Goal: Task Accomplishment & Management: Manage account settings

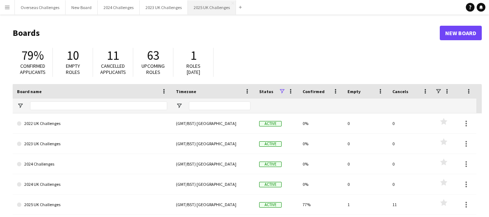
click at [206, 5] on button "2025 UK Challenges Close" at bounding box center [212, 7] width 48 height 14
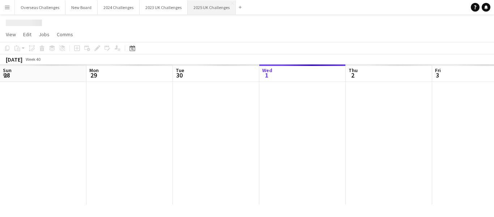
scroll to position [0, 173]
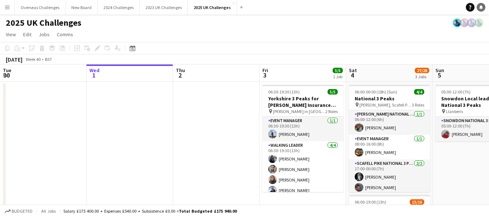
click at [480, 5] on link "Notifications" at bounding box center [481, 7] width 9 height 9
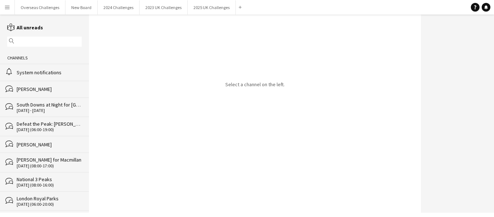
click at [47, 70] on div "System notifications" at bounding box center [49, 72] width 65 height 7
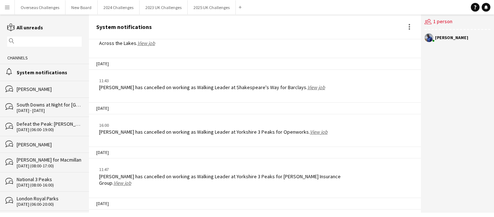
scroll to position [1133, 0]
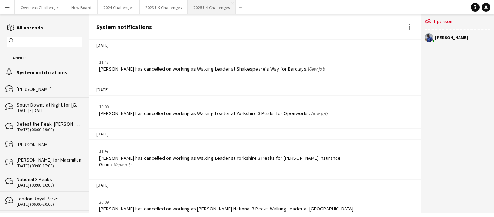
click at [207, 9] on button "2025 UK Challenges Close" at bounding box center [212, 7] width 48 height 14
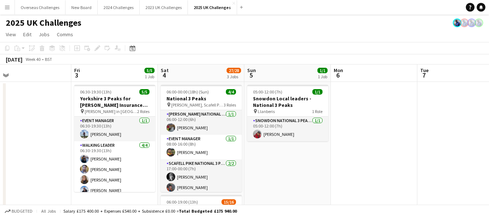
scroll to position [0, 296]
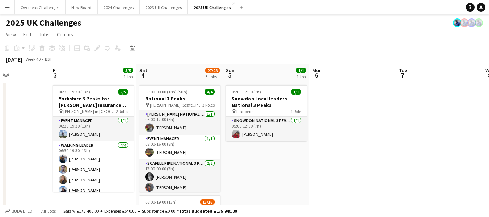
drag, startPoint x: 228, startPoint y: 126, endPoint x: 18, endPoint y: 132, distance: 209.7
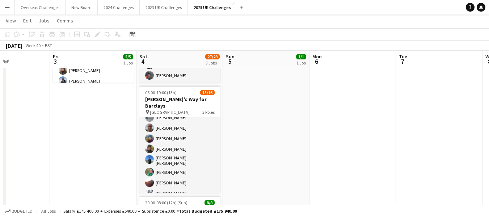
scroll to position [135, 0]
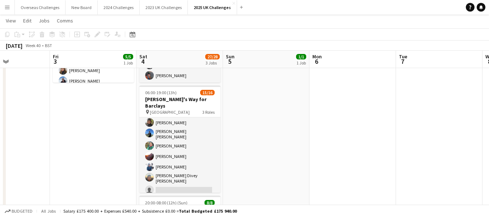
click at [178, 169] on app-card-role "Walking Leader 6A [DATE] 06:00-19:00 (13h) [PERSON_NAME] [PERSON_NAME] [PERSON_…" at bounding box center [179, 119] width 81 height 155
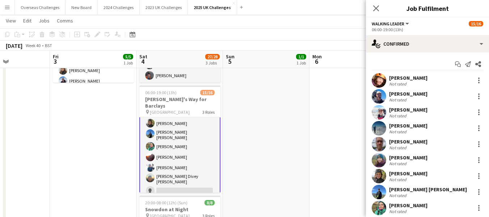
scroll to position [136, 0]
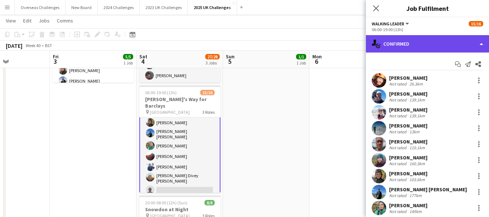
click at [409, 42] on div "single-neutral-actions-check-2 Confirmed" at bounding box center [427, 43] width 123 height 17
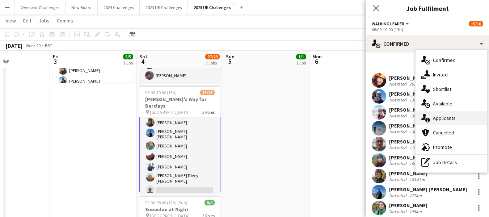
click at [439, 116] on span "Applicants" at bounding box center [444, 118] width 23 height 7
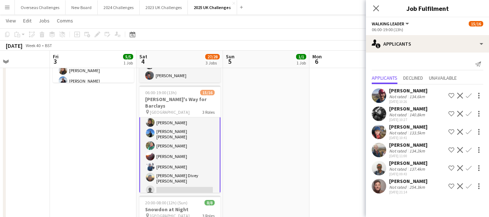
click at [187, 185] on app-card-role "Walking Leader 6A [DATE] 06:00-19:00 (13h) [PERSON_NAME] [PERSON_NAME] [PERSON_…" at bounding box center [179, 119] width 81 height 156
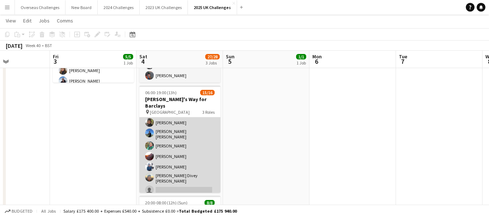
click at [172, 185] on app-card-role "Walking Leader 6A [DATE] 06:00-19:00 (13h) [PERSON_NAME] [PERSON_NAME] [PERSON_…" at bounding box center [179, 119] width 81 height 155
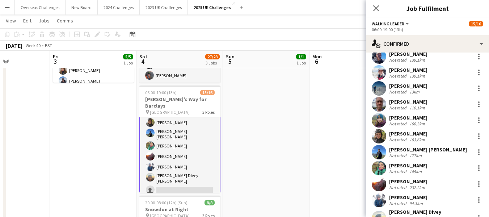
scroll to position [83, 0]
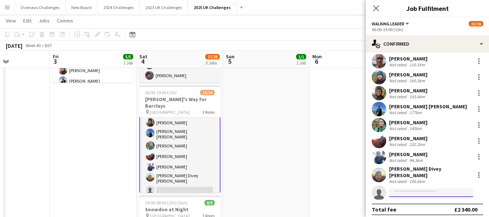
click at [399, 188] on input at bounding box center [431, 192] width 84 height 9
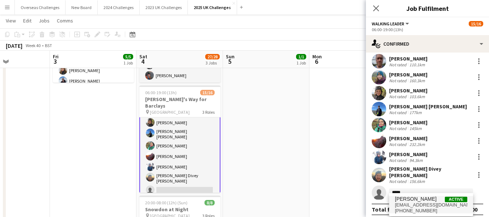
type input "*****"
click at [415, 202] on span "[PERSON_NAME] Active [EMAIL_ADDRESS][DOMAIN_NAME] [PHONE_NUMBER]" at bounding box center [431, 204] width 72 height 17
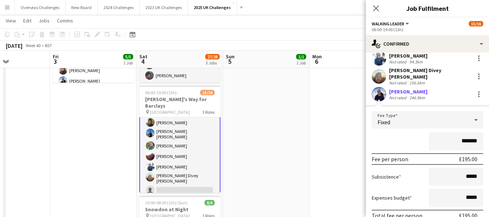
scroll to position [226, 0]
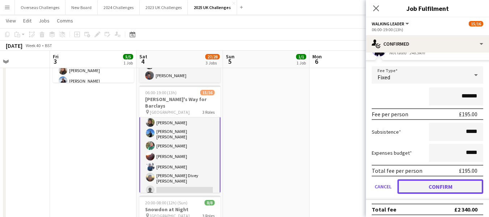
click at [424, 179] on button "Confirm" at bounding box center [440, 186] width 86 height 14
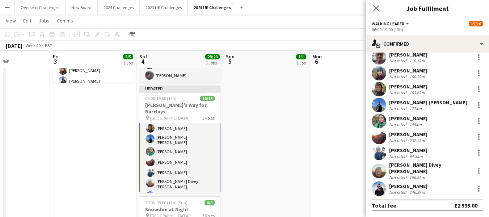
scroll to position [83, 0]
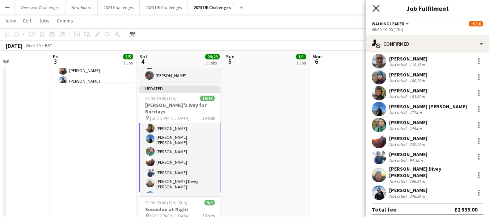
click at [377, 7] on icon at bounding box center [376, 8] width 7 height 7
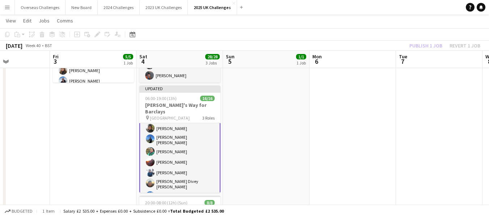
click at [420, 47] on div "Publish 1 job Revert 1 job" at bounding box center [445, 45] width 88 height 9
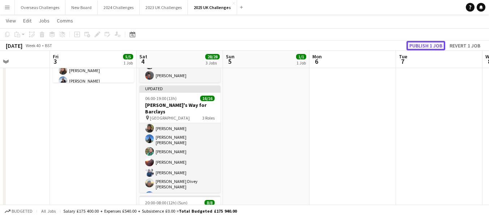
click at [419, 46] on button "Publish 1 job" at bounding box center [426, 45] width 39 height 9
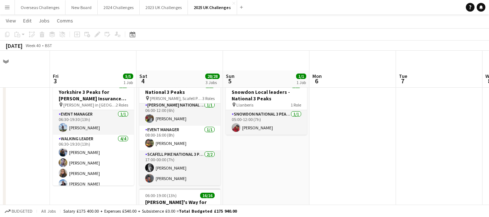
scroll to position [0, 0]
